Goal: Task Accomplishment & Management: Manage account settings

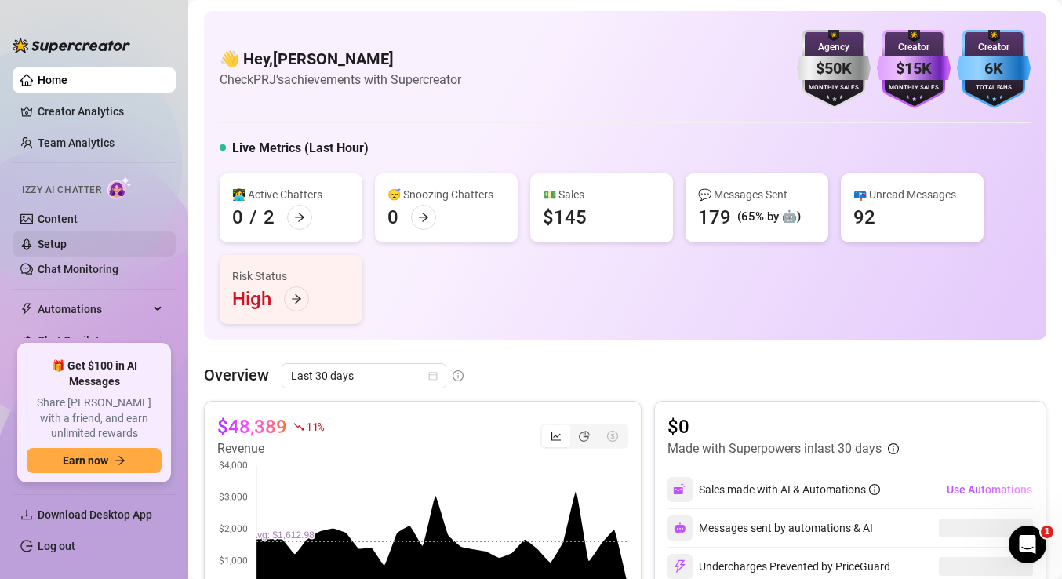
click at [67, 246] on link "Setup" at bounding box center [52, 244] width 29 height 13
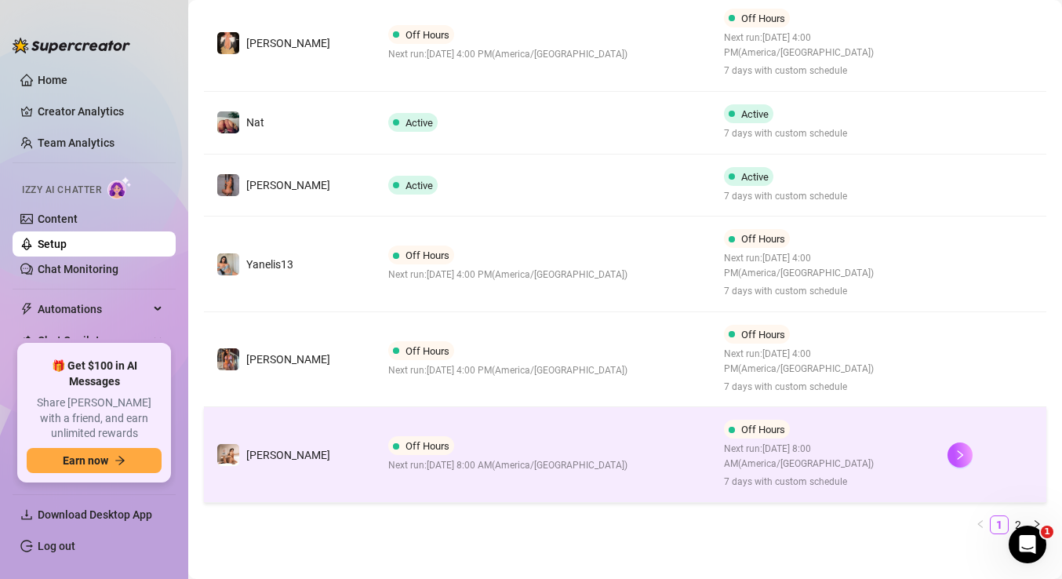
scroll to position [663, 0]
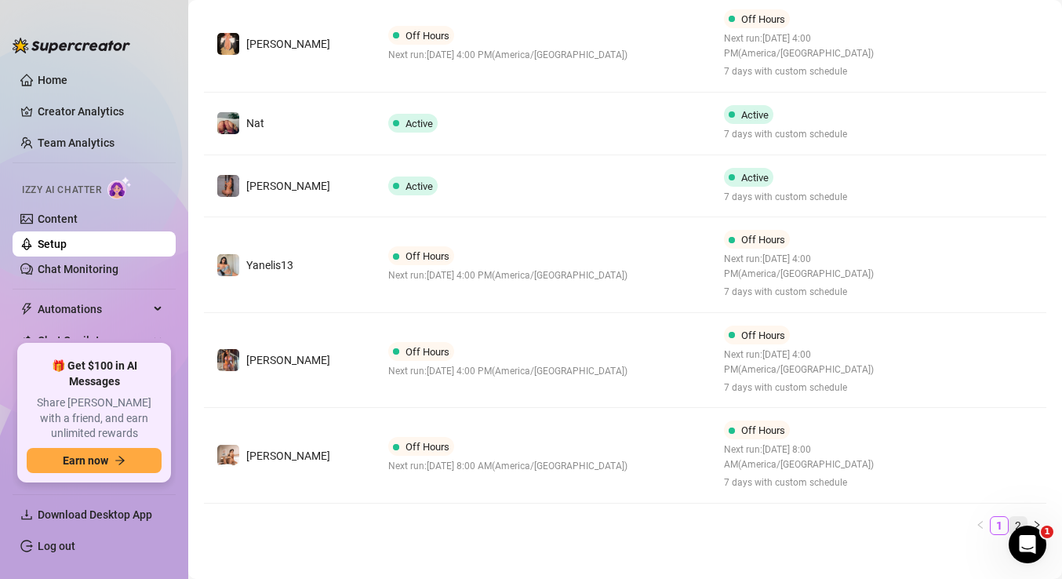
click at [1020, 517] on link "2" at bounding box center [1017, 525] width 17 height 17
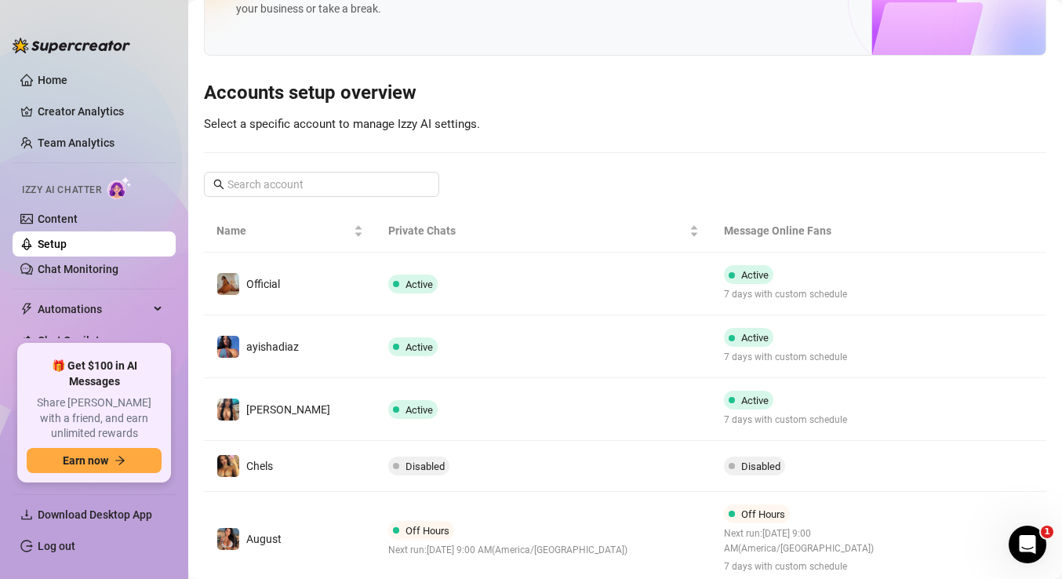
scroll to position [85, 0]
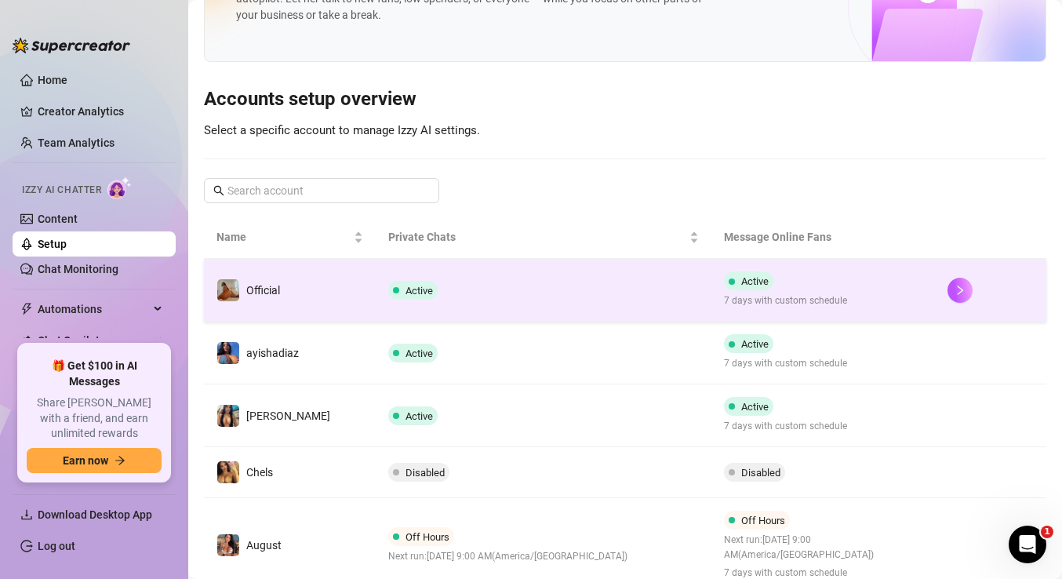
click at [561, 300] on td "Active" at bounding box center [543, 290] width 335 height 63
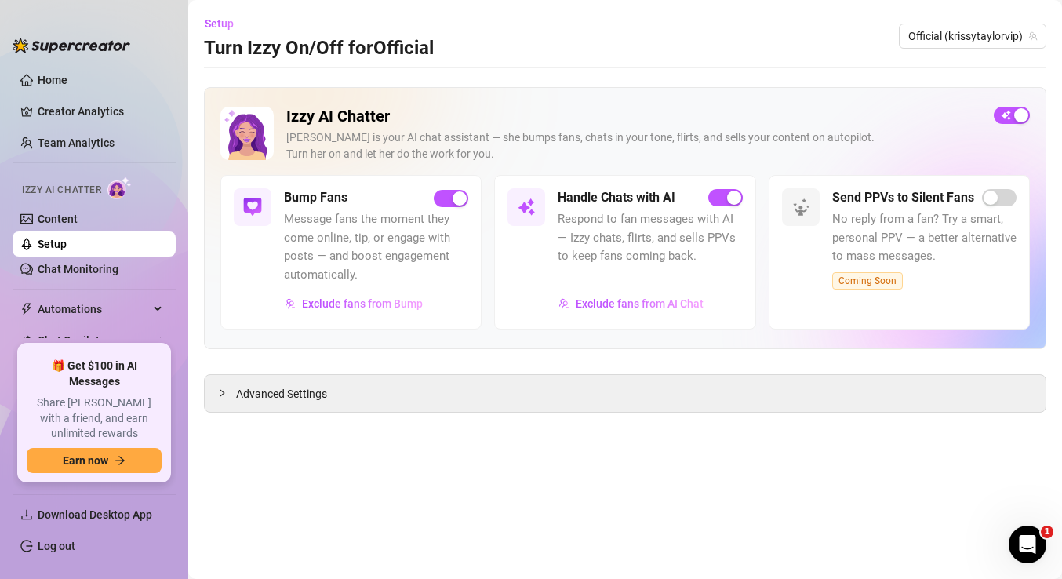
click at [1013, 116] on button "button" at bounding box center [1012, 115] width 36 height 17
click at [67, 245] on link "Setup" at bounding box center [52, 244] width 29 height 13
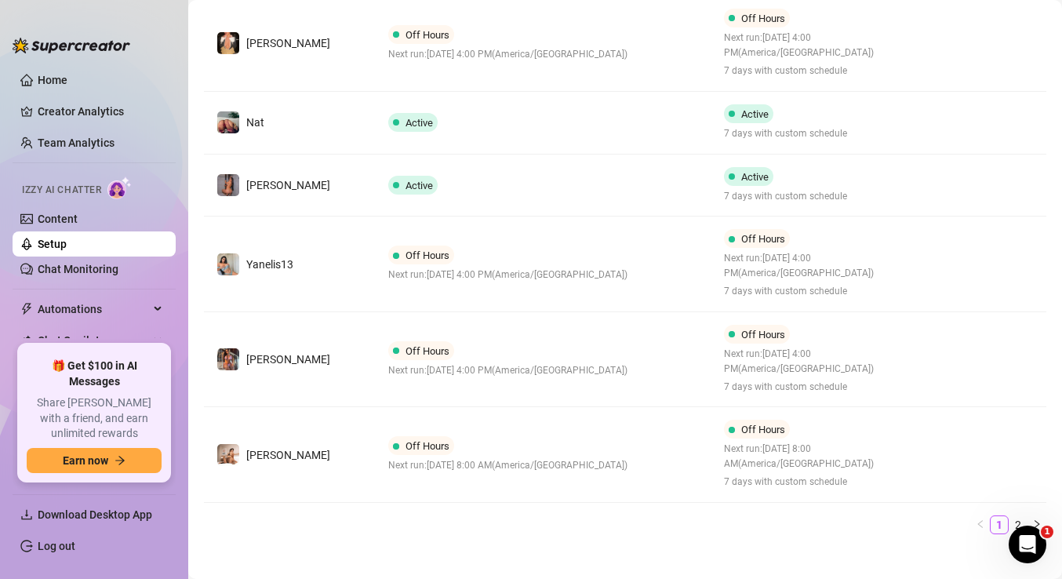
scroll to position [663, 0]
click at [1020, 517] on link "2" at bounding box center [1017, 525] width 17 height 17
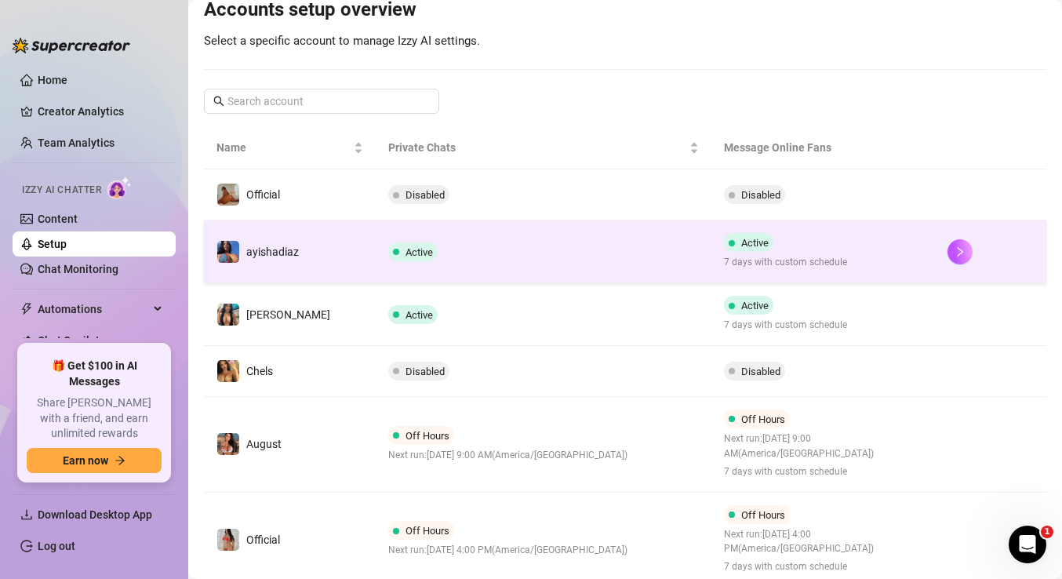
scroll to position [173, 0]
click at [527, 272] on td "Active" at bounding box center [543, 252] width 335 height 63
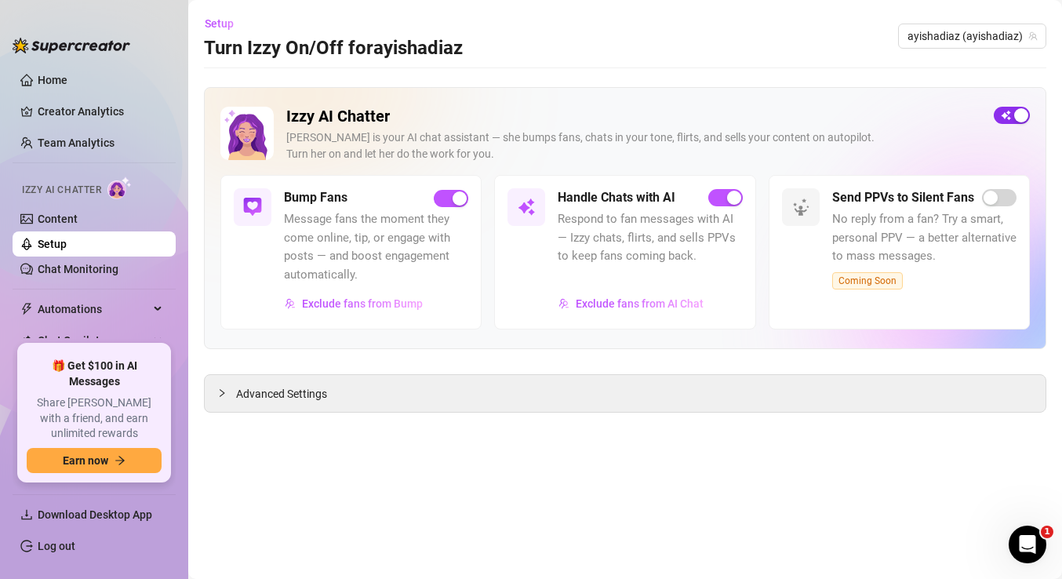
click at [1016, 115] on div "button" at bounding box center [1021, 115] width 14 height 14
